Goal: Use online tool/utility: Utilize a website feature to perform a specific function

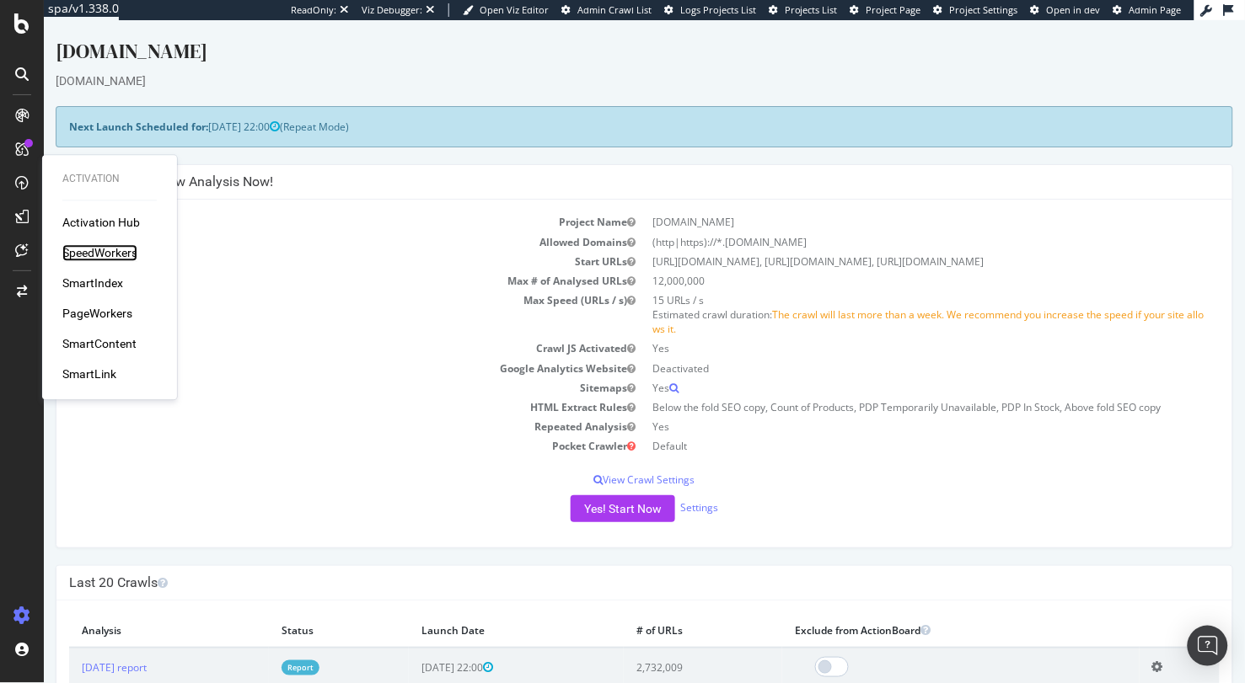
click at [103, 254] on div "SpeedWorkers" at bounding box center [99, 253] width 75 height 17
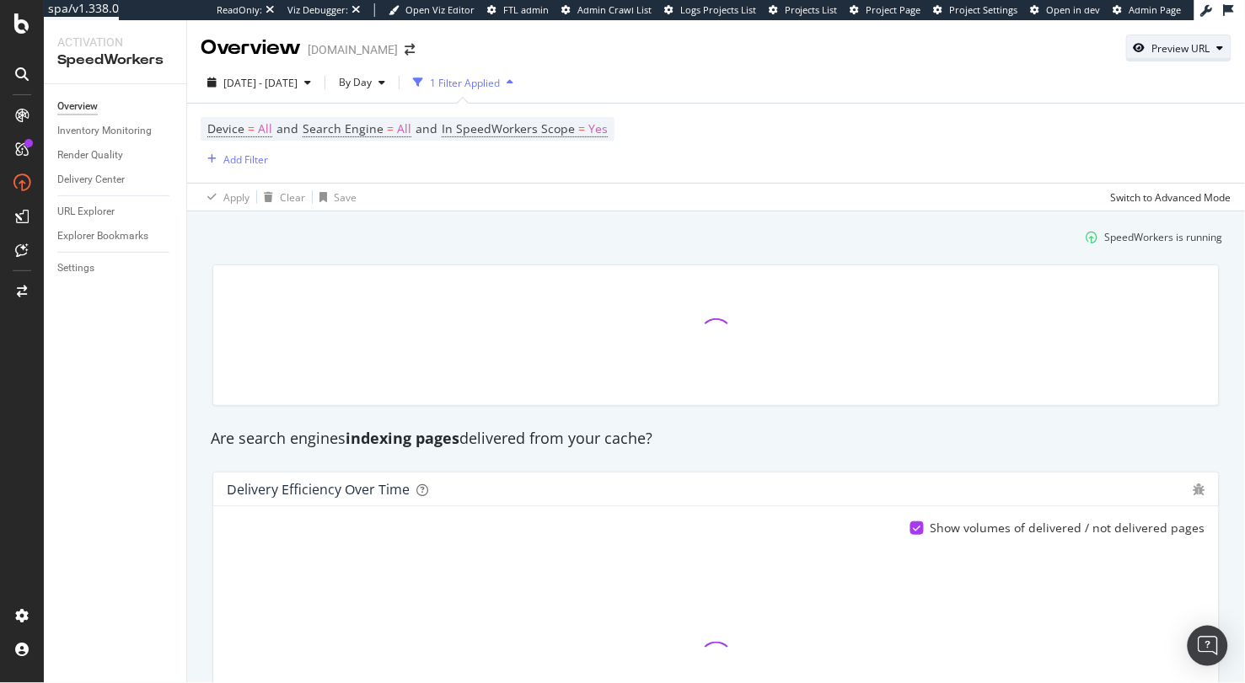
click at [1179, 42] on div "Preview URL" at bounding box center [1181, 48] width 58 height 14
click at [1154, 116] on input "url" at bounding box center [1128, 126] width 184 height 29
paste input "'[URL][DOMAIN_NAME]',"
click at [1180, 151] on div "Preview" at bounding box center [1128, 157] width 184 height 30
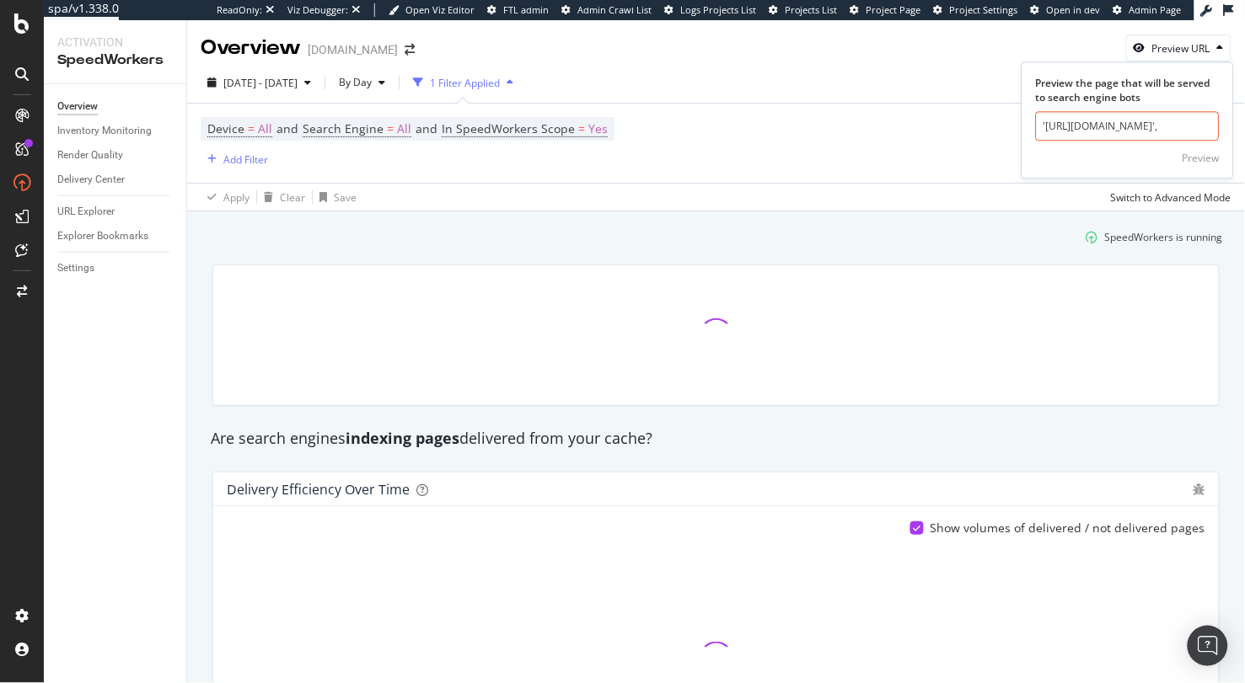
scroll to position [0, 0]
click at [1185, 124] on input "'[URL][DOMAIN_NAME]'," at bounding box center [1128, 126] width 184 height 29
drag, startPoint x: 1180, startPoint y: 126, endPoint x: 1091, endPoint y: 126, distance: 88.5
click at [1091, 126] on input "'[URL][DOMAIN_NAME]'," at bounding box center [1128, 126] width 184 height 29
click at [1106, 126] on input "'[URL][DOMAIN_NAME]'," at bounding box center [1128, 126] width 184 height 29
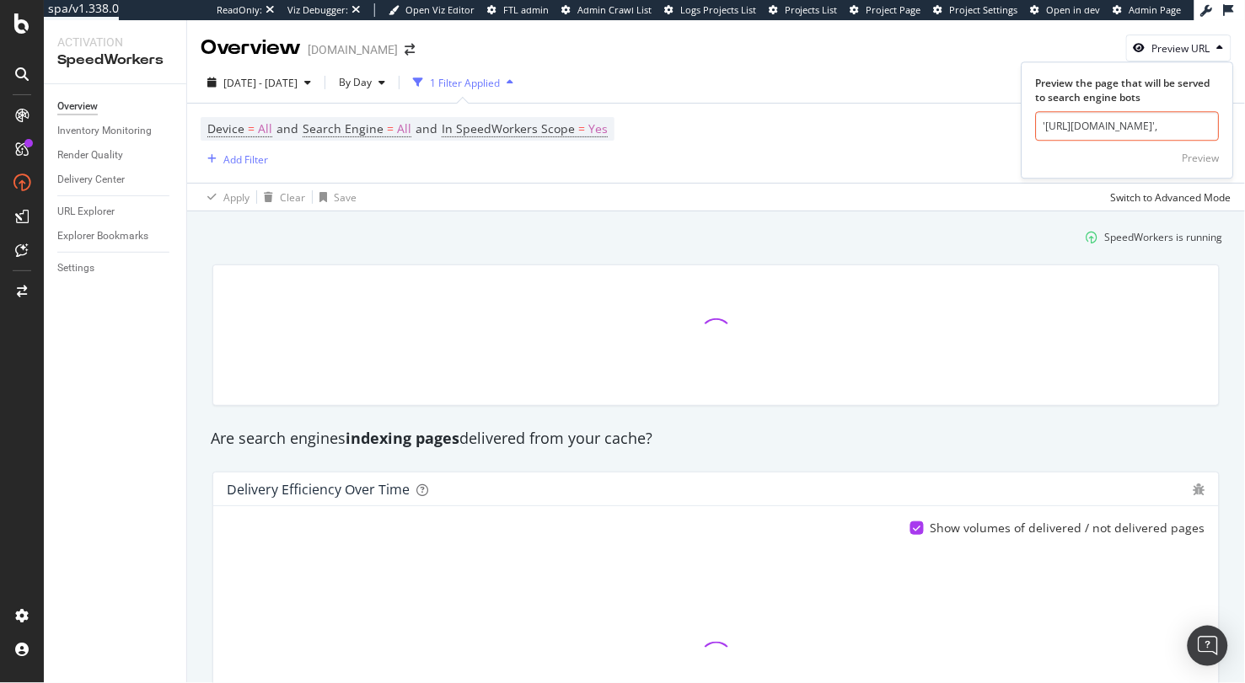
click at [1119, 126] on input "'[URL][DOMAIN_NAME]'," at bounding box center [1128, 126] width 184 height 29
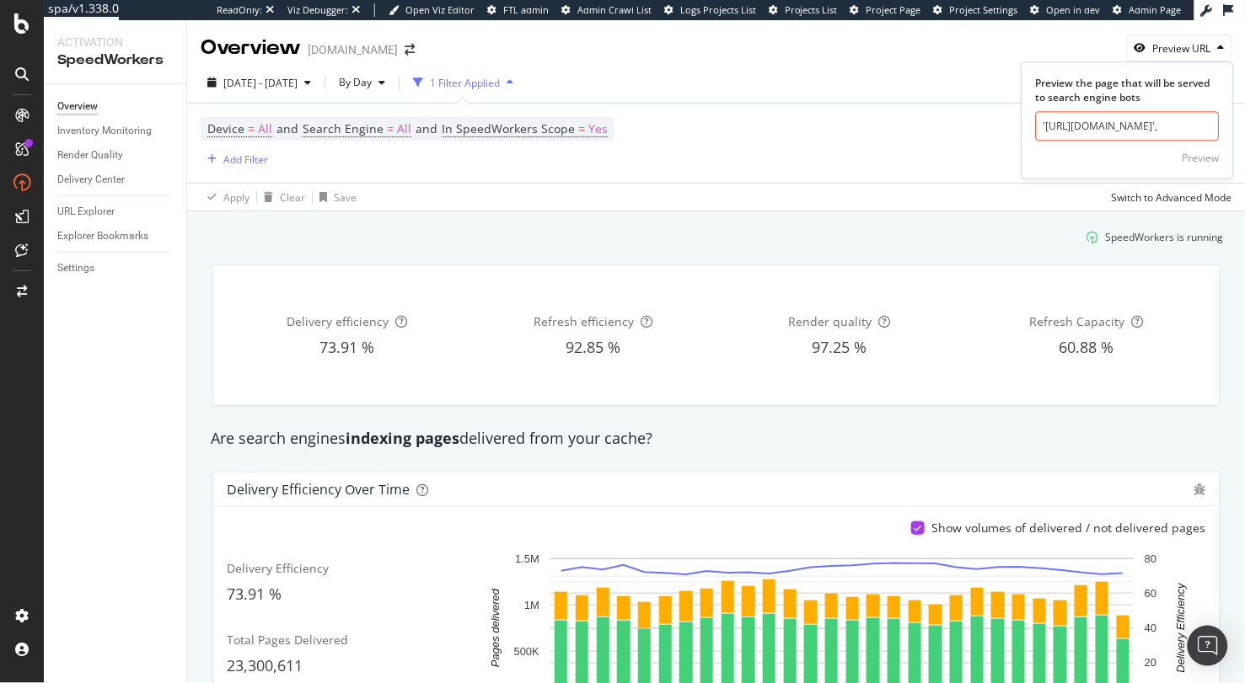
scroll to position [0, 85]
drag, startPoint x: 1125, startPoint y: 126, endPoint x: 1242, endPoint y: 131, distance: 117.2
click at [1242, 131] on div "Overview [DOMAIN_NAME] Preview URL Preview the page that will be served to sear…" at bounding box center [716, 351] width 1058 height 663
click at [1206, 128] on input "'[URL][DOMAIN_NAME]'," at bounding box center [1128, 126] width 184 height 29
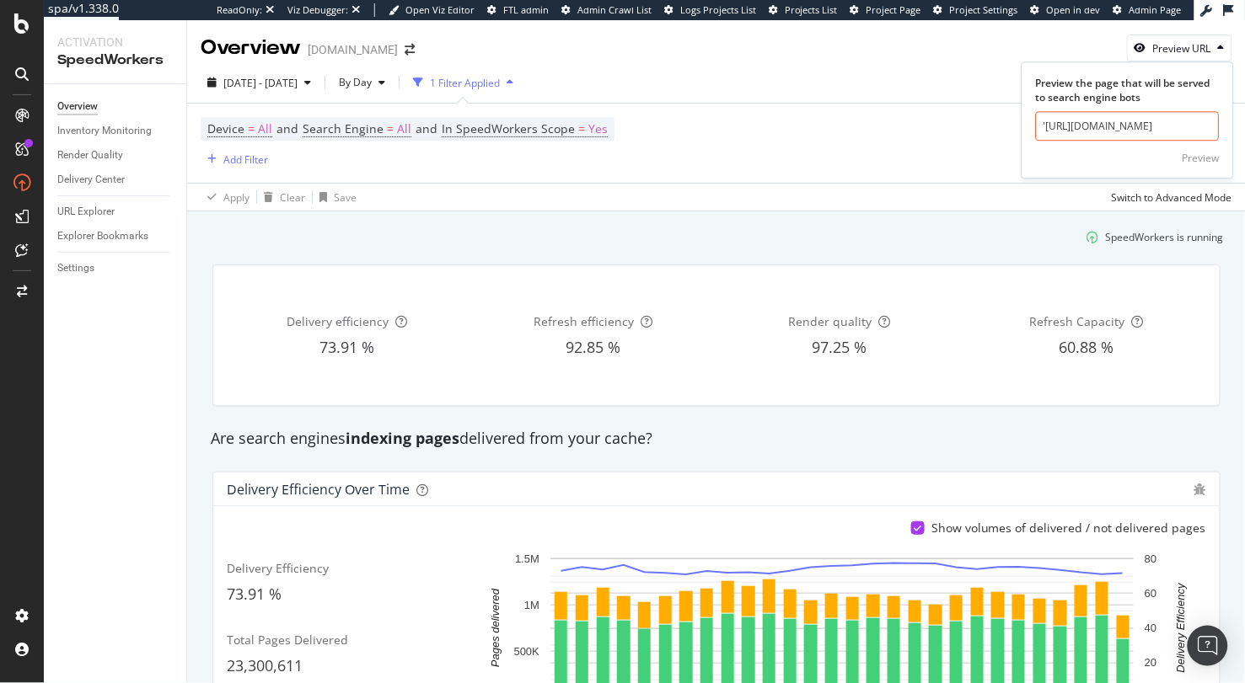
click at [1139, 158] on div "Preview" at bounding box center [1128, 157] width 184 height 30
click at [1123, 126] on input "'[URL][DOMAIN_NAME]" at bounding box center [1128, 126] width 184 height 29
type input "[URL][DOMAIN_NAME]"
click at [1202, 160] on div "Preview" at bounding box center [1200, 158] width 37 height 14
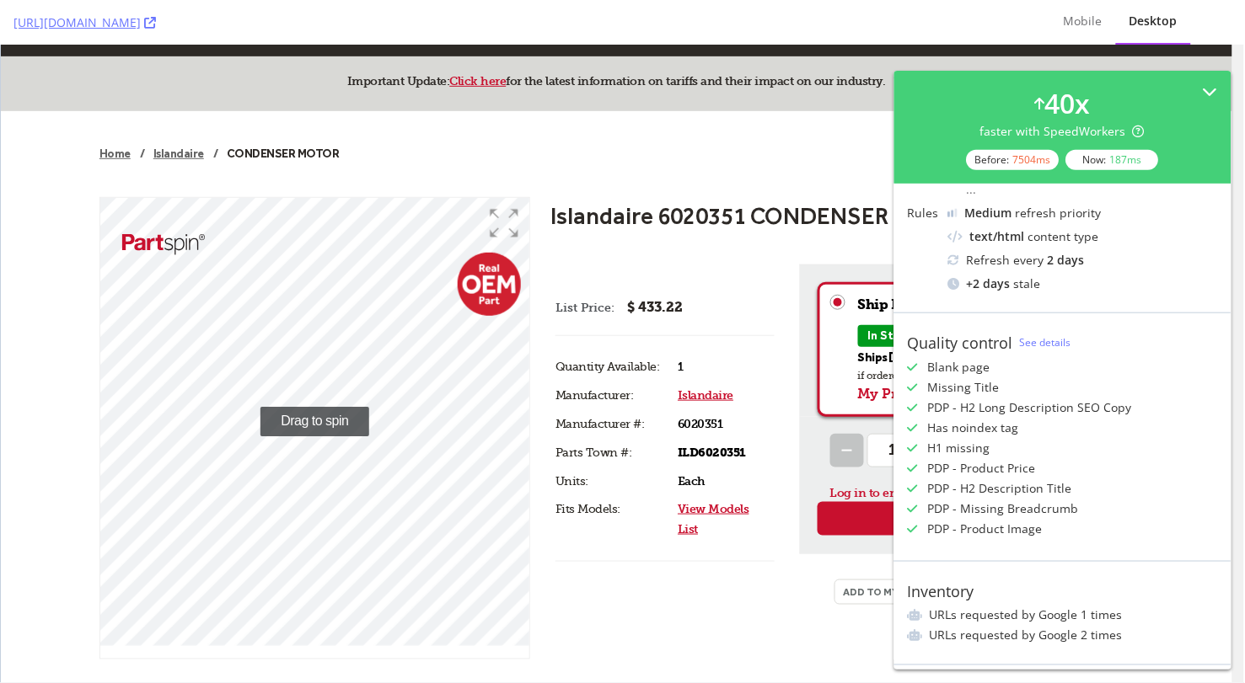
scroll to position [642, 0]
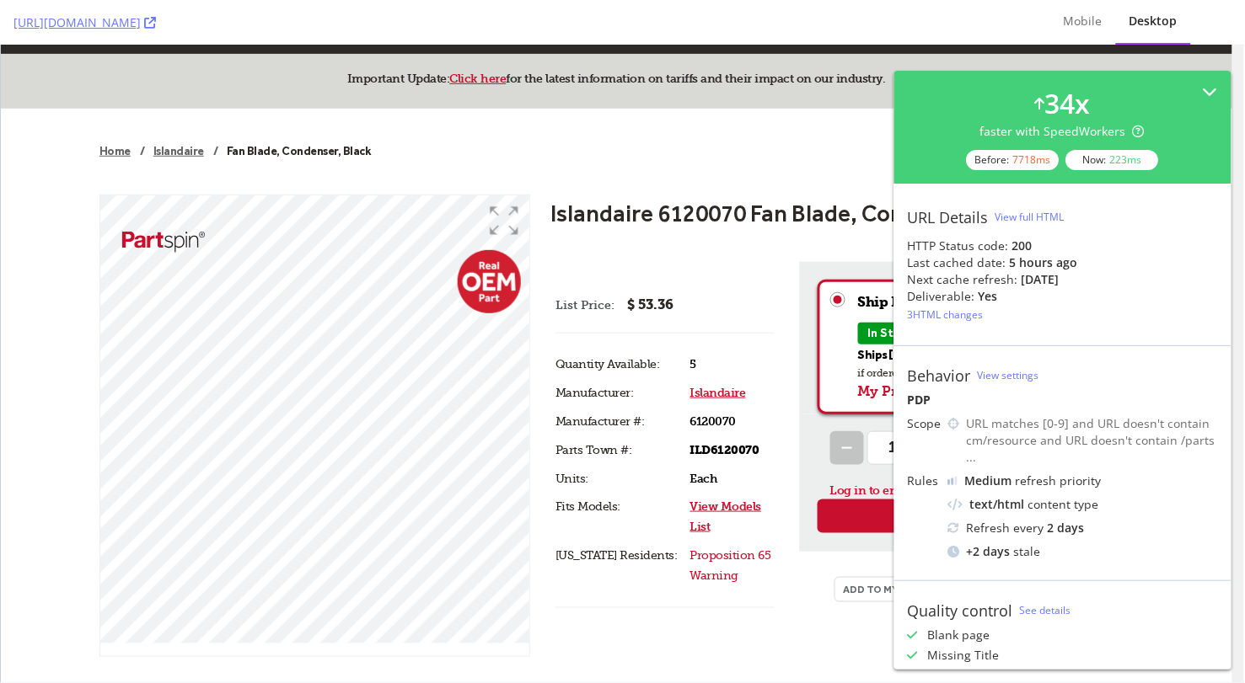
scroll to position [642, 0]
